Goal: Book appointment/travel/reservation

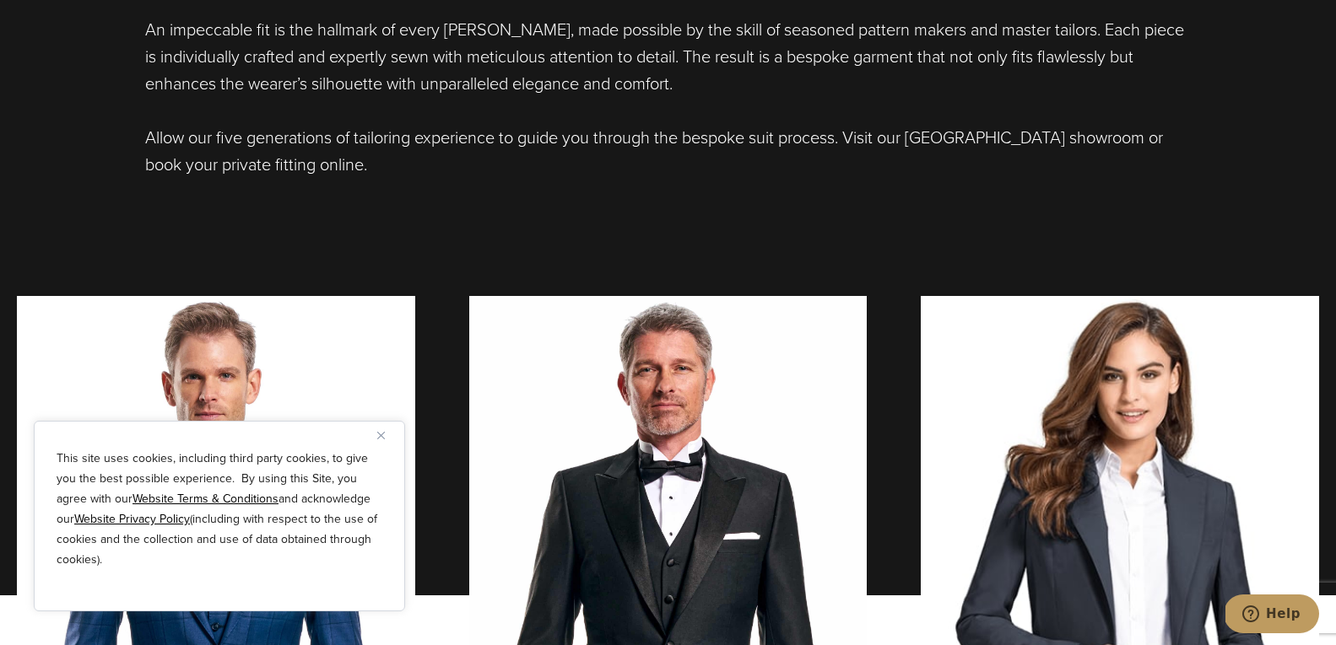
scroll to position [1217, 0]
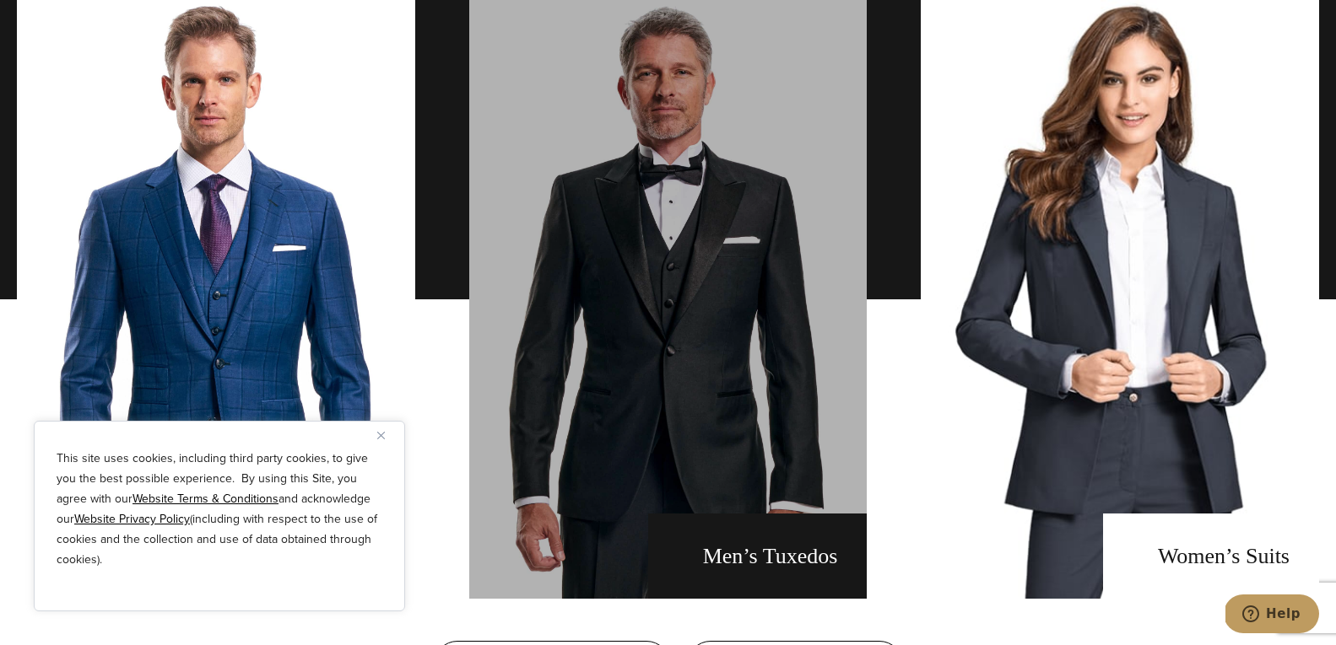
click at [496, 103] on link "men's tuxedos" at bounding box center [668, 299] width 398 height 599
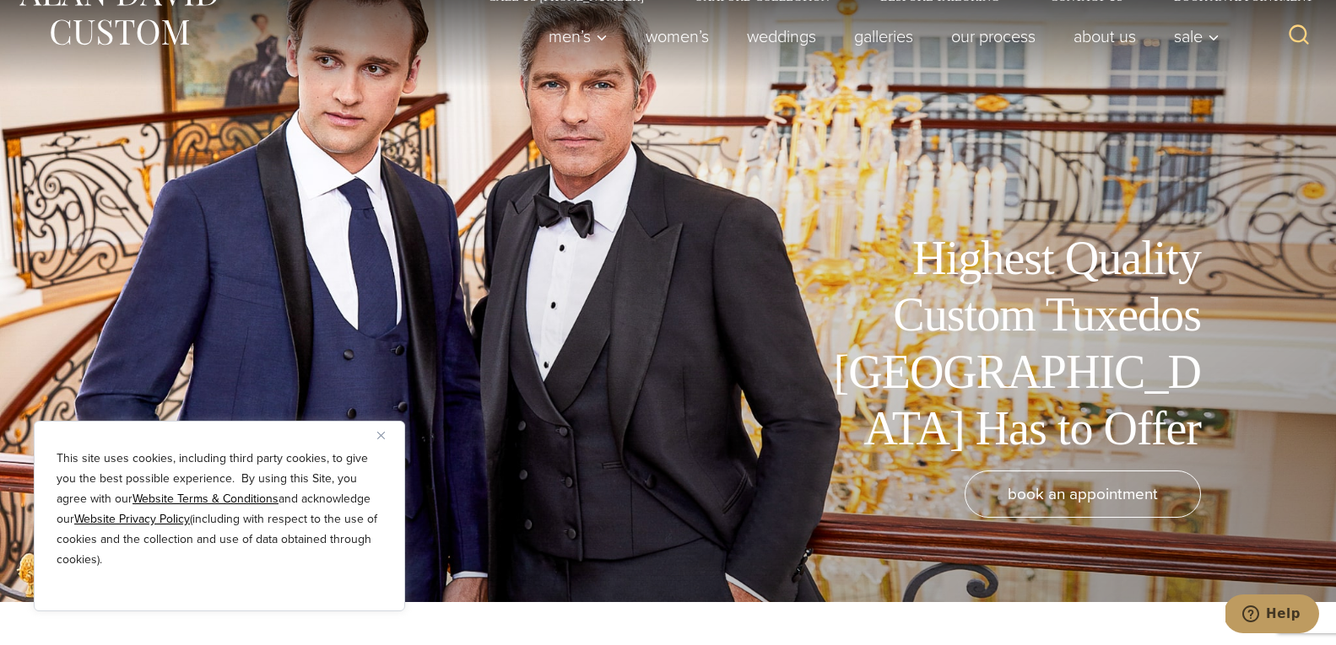
scroll to position [514, 0]
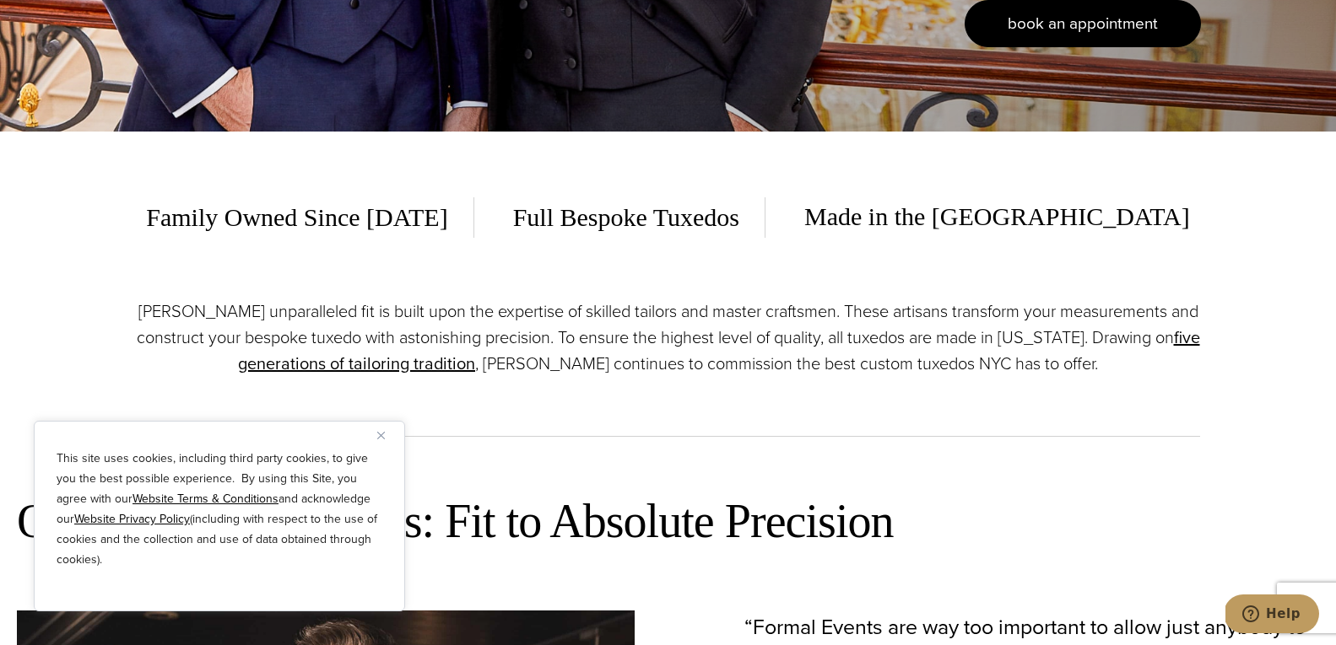
click at [1107, 10] on link "book an appointment" at bounding box center [1082, 23] width 236 height 47
